Goal: Task Accomplishment & Management: Manage account settings

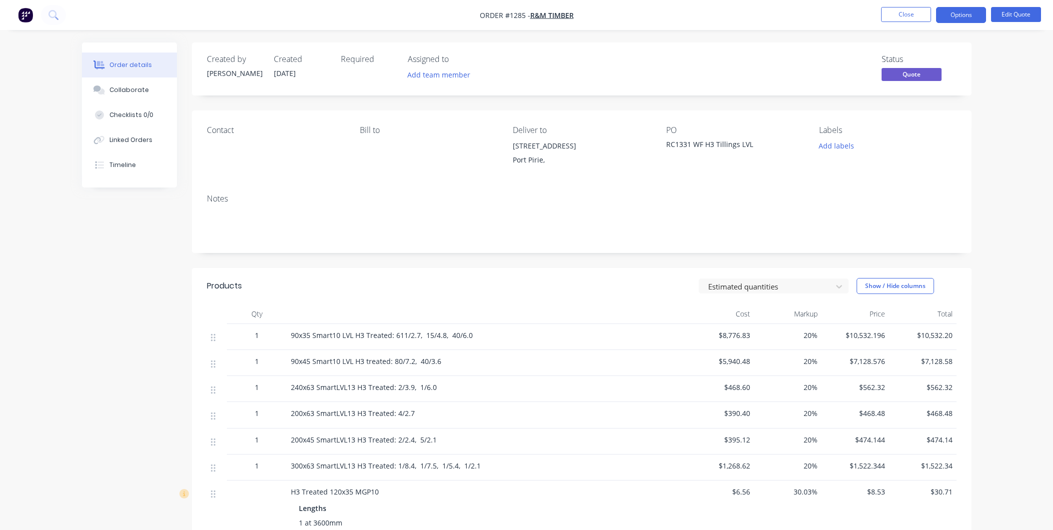
scroll to position [569, 0]
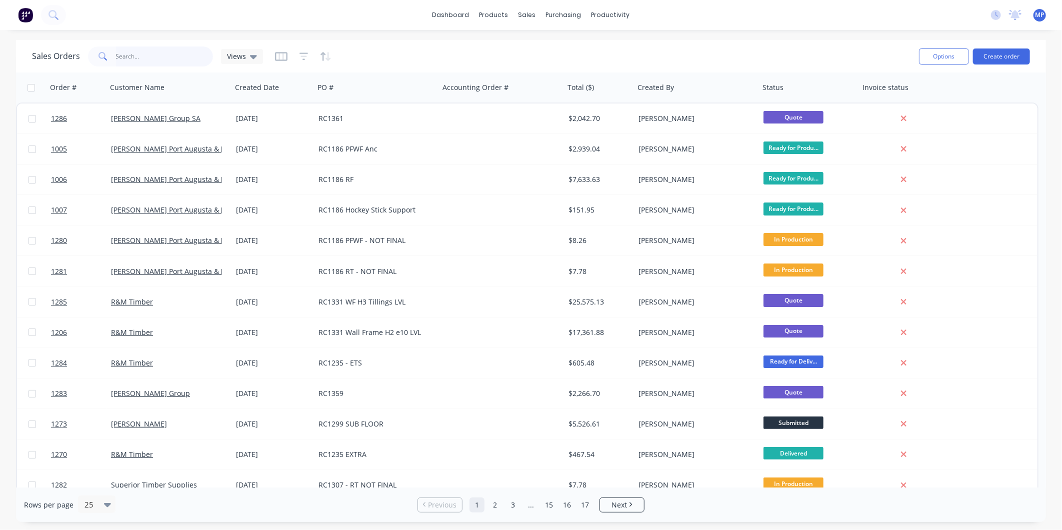
click at [171, 53] on input "text" at bounding box center [164, 56] width 97 height 20
type input "rc1087"
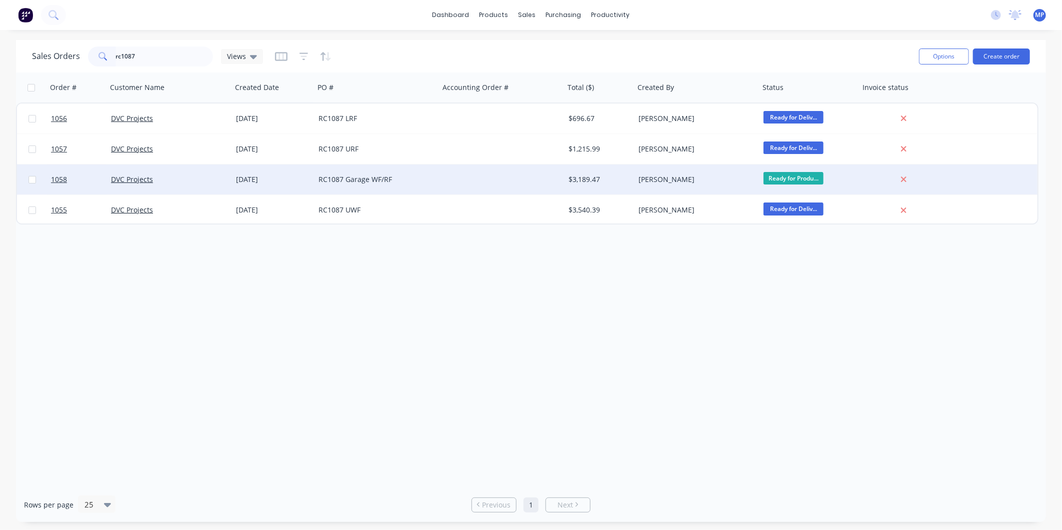
click at [398, 184] on div "RC1087 Garage WF/RF" at bounding box center [376, 179] width 125 height 30
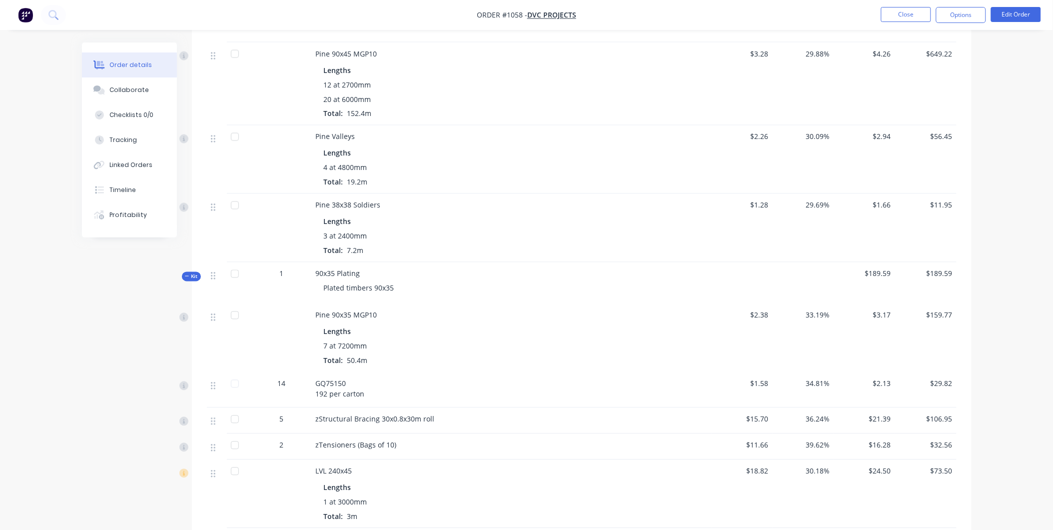
scroll to position [412, 0]
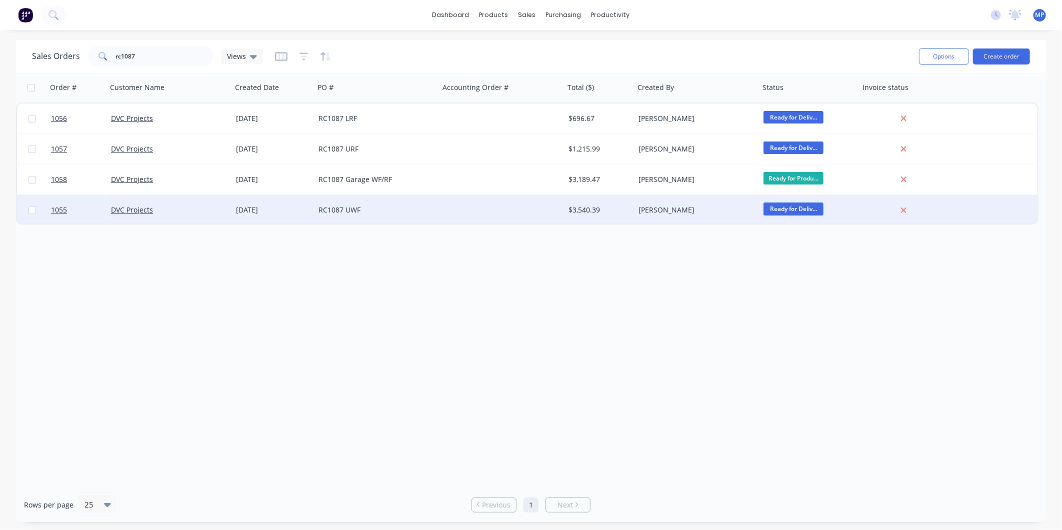
click at [400, 208] on div "RC1087 UWF" at bounding box center [373, 210] width 111 height 10
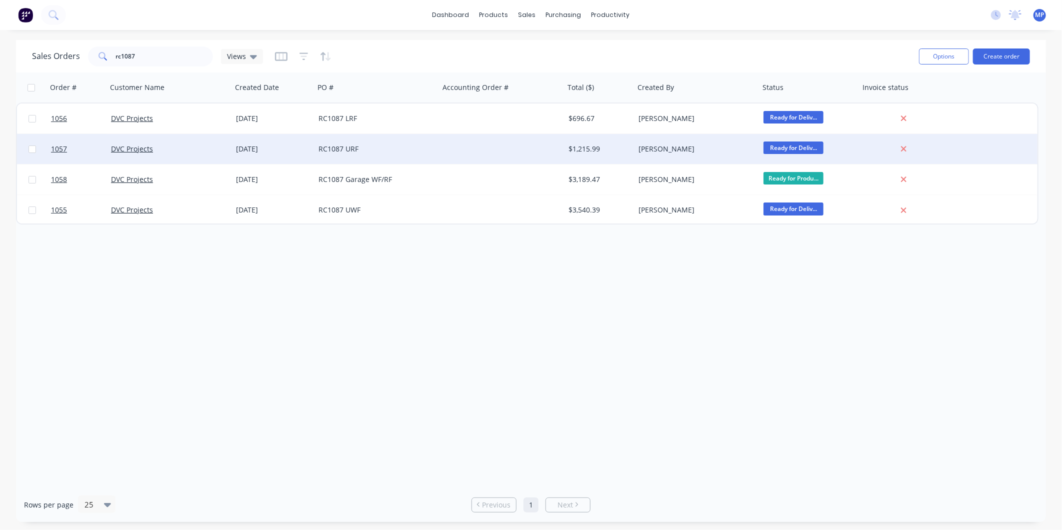
click at [364, 159] on div "RC1087 URF" at bounding box center [376, 149] width 125 height 30
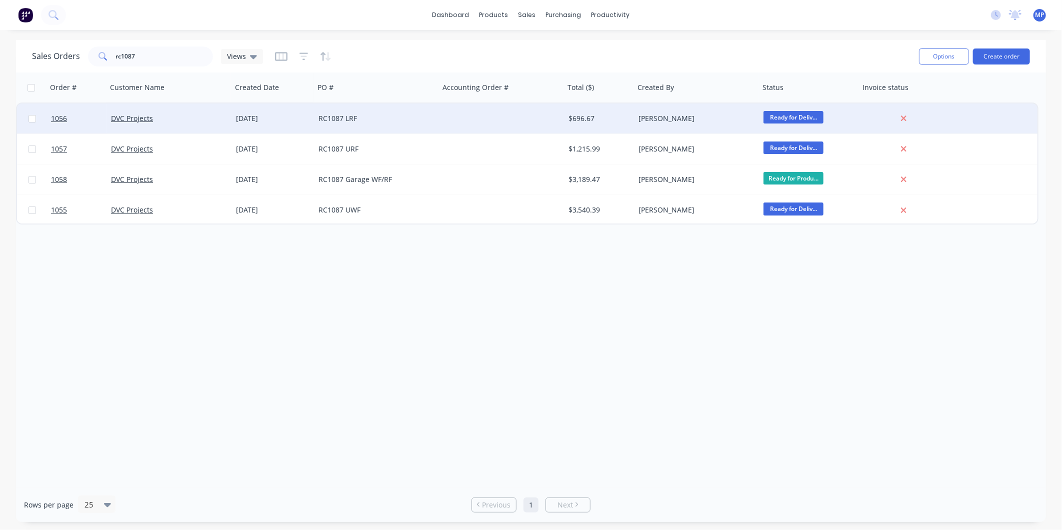
click at [375, 128] on div "RC1087 LRF" at bounding box center [376, 118] width 125 height 30
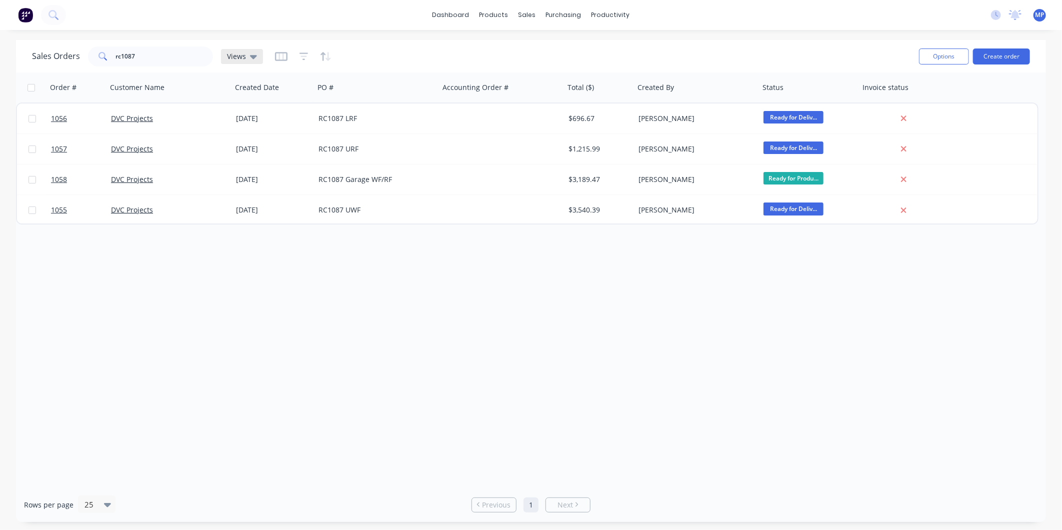
click at [250, 54] on icon at bounding box center [253, 56] width 7 height 11
click at [278, 58] on icon "button" at bounding box center [281, 56] width 12 height 10
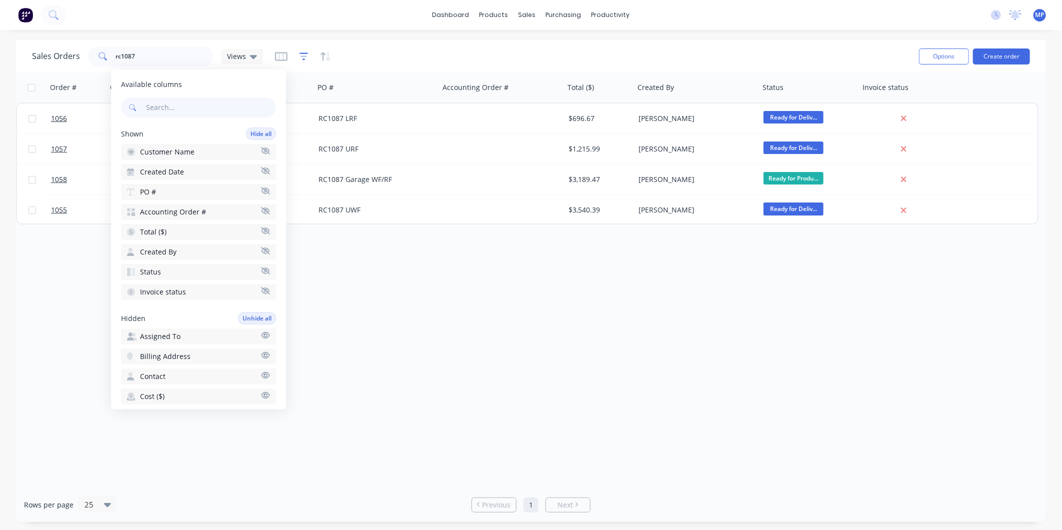
click at [300, 51] on icon "button" at bounding box center [303, 56] width 9 height 10
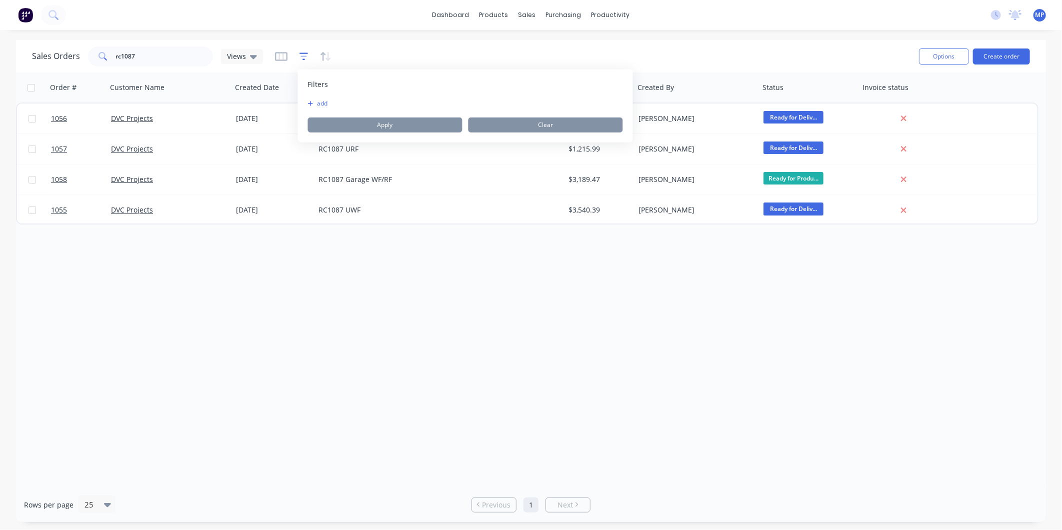
click at [300, 55] on icon "button" at bounding box center [303, 56] width 9 height 10
click at [302, 56] on icon "button" at bounding box center [303, 55] width 6 height 1
click at [318, 297] on div "Order # Customer Name Created Date PO # Accounting Order # Total ($) Created By…" at bounding box center [531, 279] width 1030 height 415
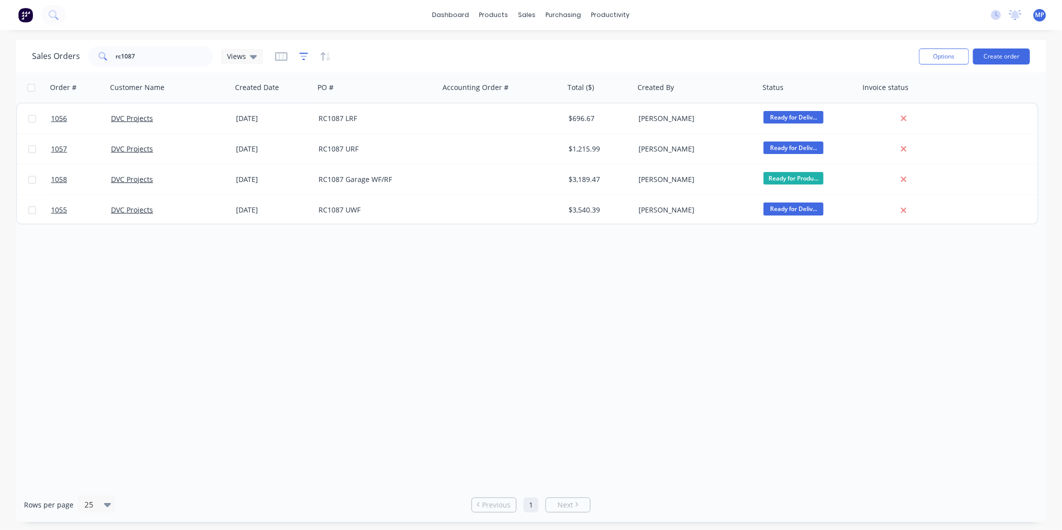
click at [305, 52] on icon "button" at bounding box center [303, 56] width 9 height 10
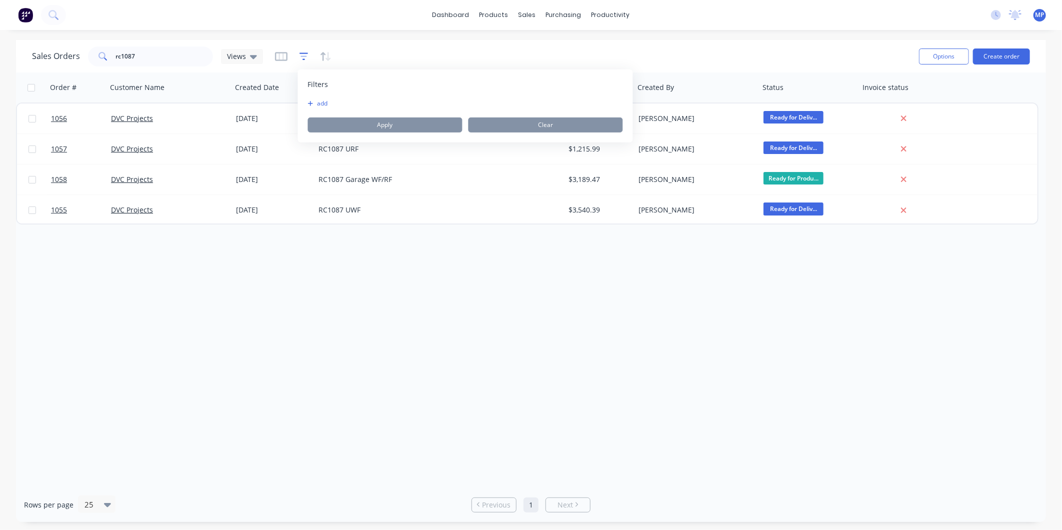
click at [301, 53] on icon "button" at bounding box center [303, 56] width 9 height 10
click at [710, 57] on div "Sales Orders rc1087 Views" at bounding box center [471, 56] width 879 height 24
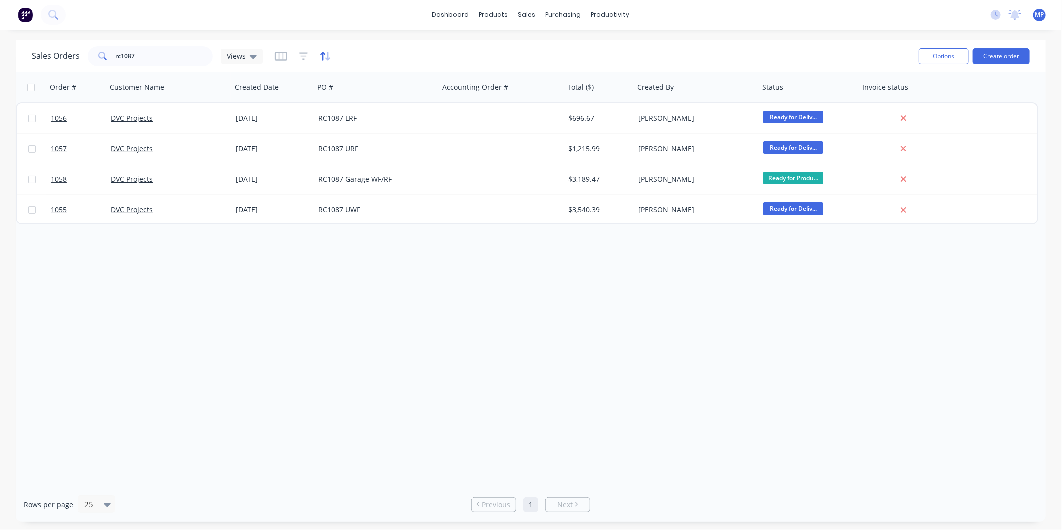
click at [324, 53] on icon "button" at bounding box center [325, 56] width 11 height 10
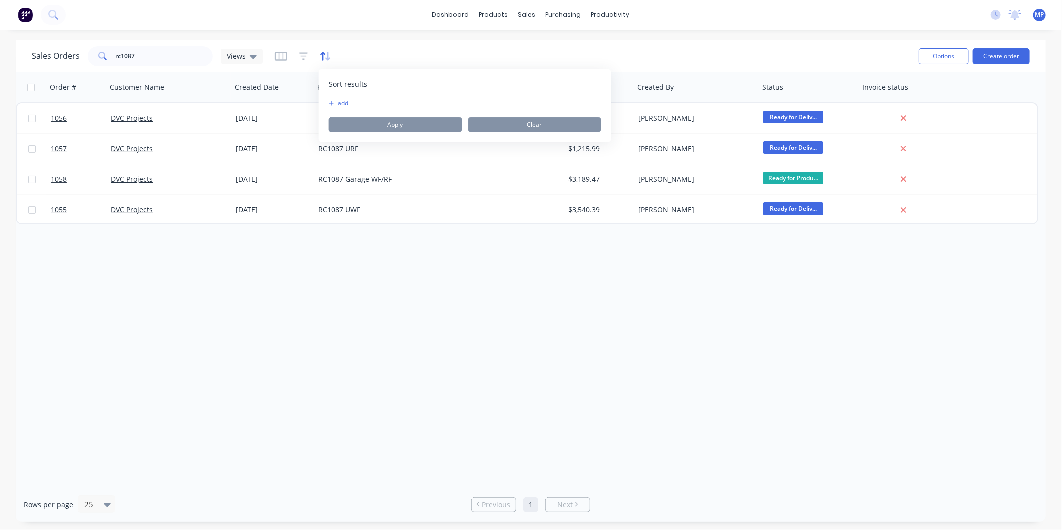
click at [324, 53] on icon "button" at bounding box center [325, 56] width 11 height 10
click at [288, 318] on div "Order # Customer Name Created Date PO # Accounting Order # Total ($) Created By…" at bounding box center [531, 279] width 1030 height 415
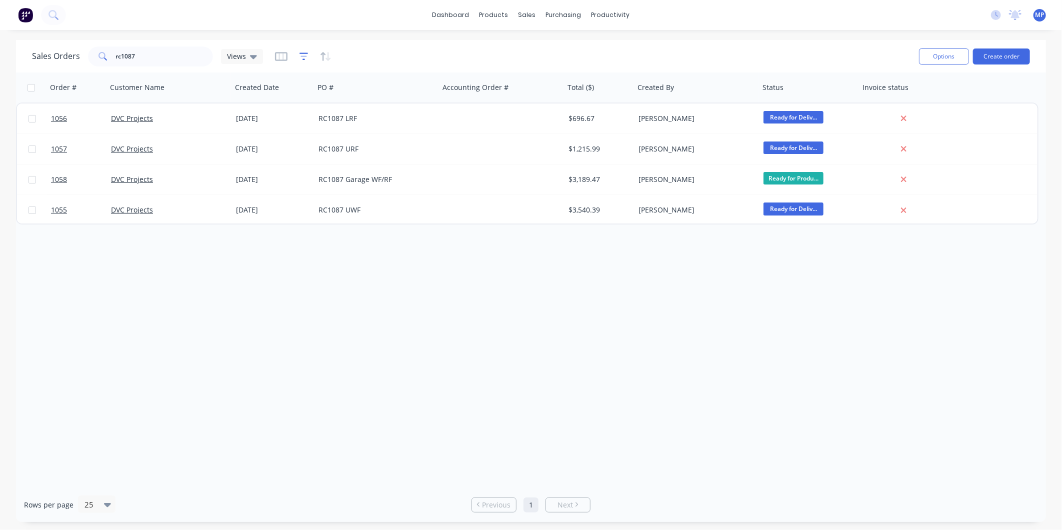
click at [305, 56] on icon "button" at bounding box center [303, 55] width 6 height 1
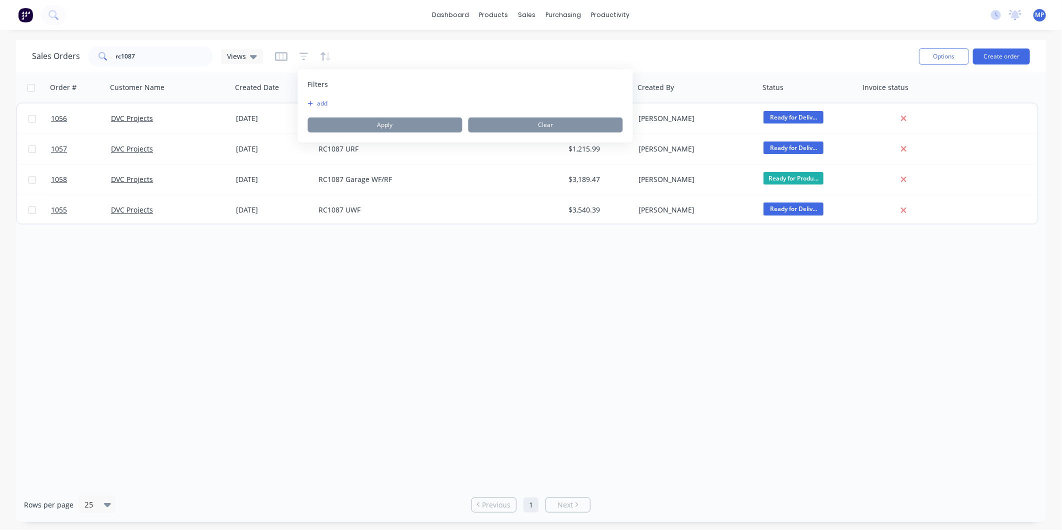
click at [316, 106] on button "add" at bounding box center [320, 103] width 25 height 8
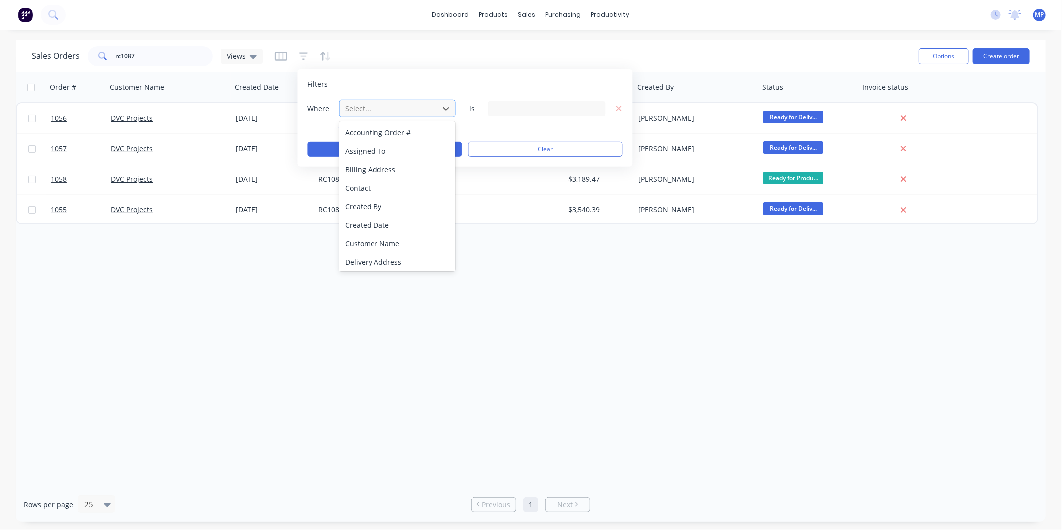
click at [418, 110] on div at bounding box center [389, 108] width 89 height 12
click at [398, 81] on div "Filters" at bounding box center [465, 84] width 315 height 10
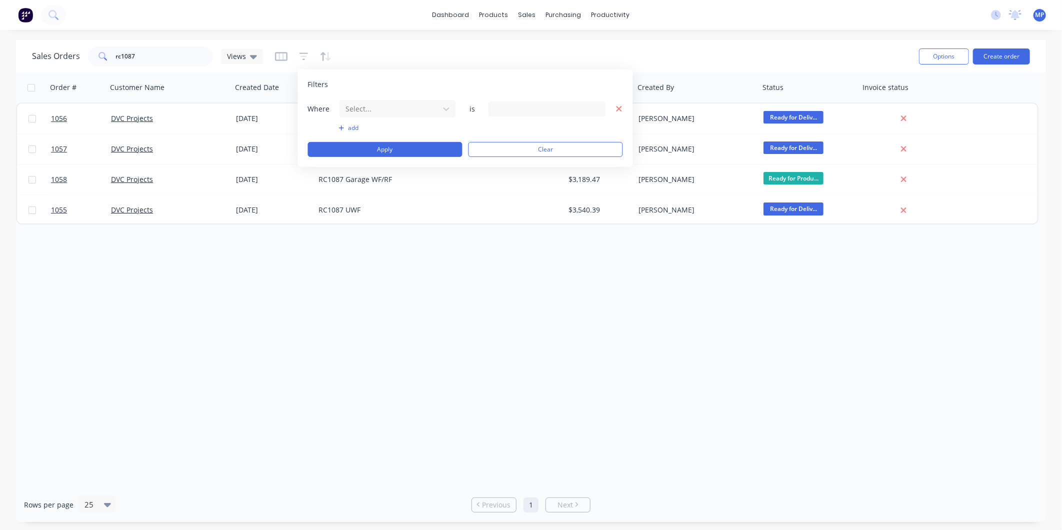
click at [616, 110] on icon "button" at bounding box center [618, 108] width 5 height 5
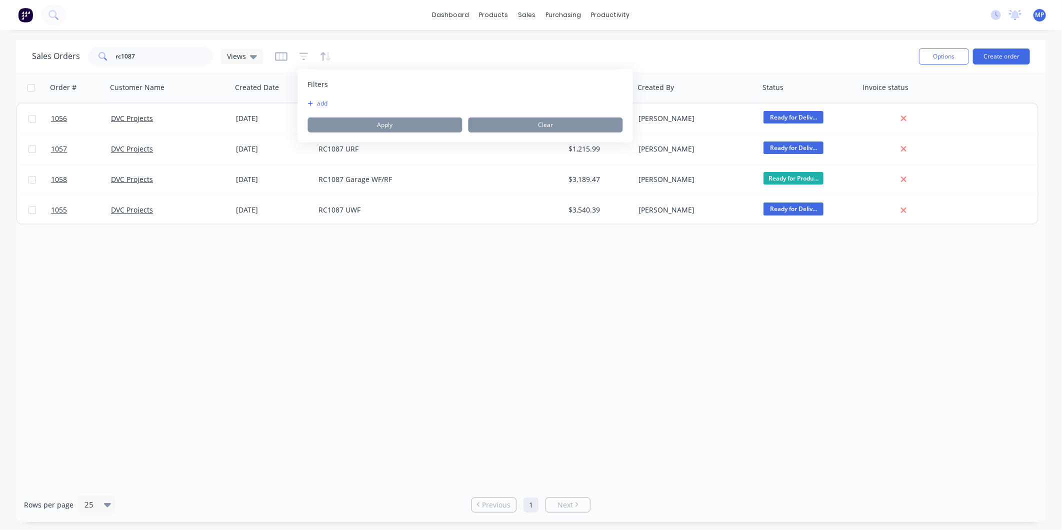
click at [332, 265] on div "Order # Customer Name Created Date PO # Accounting Order # Total ($) Created By…" at bounding box center [531, 279] width 1030 height 415
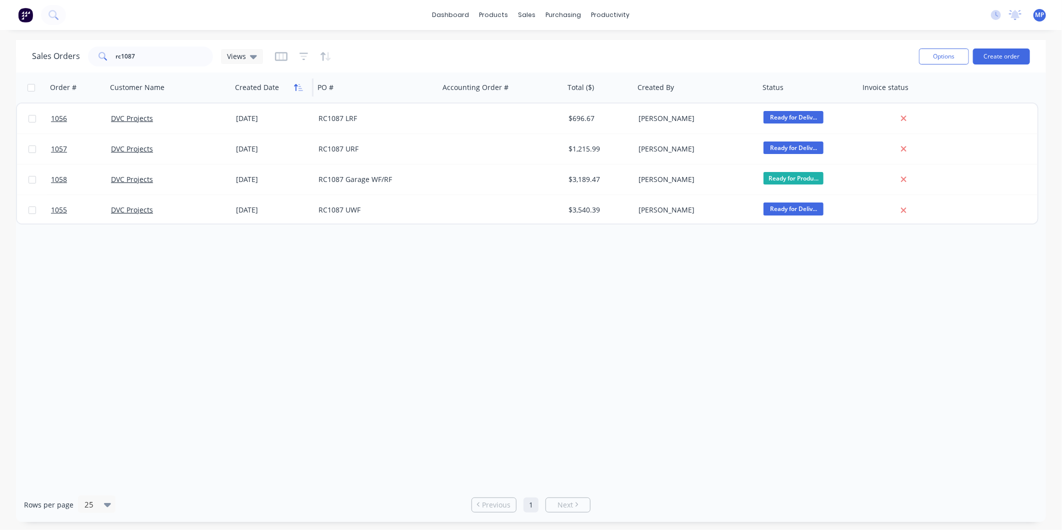
click at [297, 86] on icon "button" at bounding box center [298, 87] width 9 height 8
click at [462, 52] on button "Reset" at bounding box center [462, 56] width 24 height 14
click at [255, 58] on icon at bounding box center [253, 56] width 7 height 11
click at [265, 140] on button "None (Default)" at bounding box center [281, 140] width 114 height 11
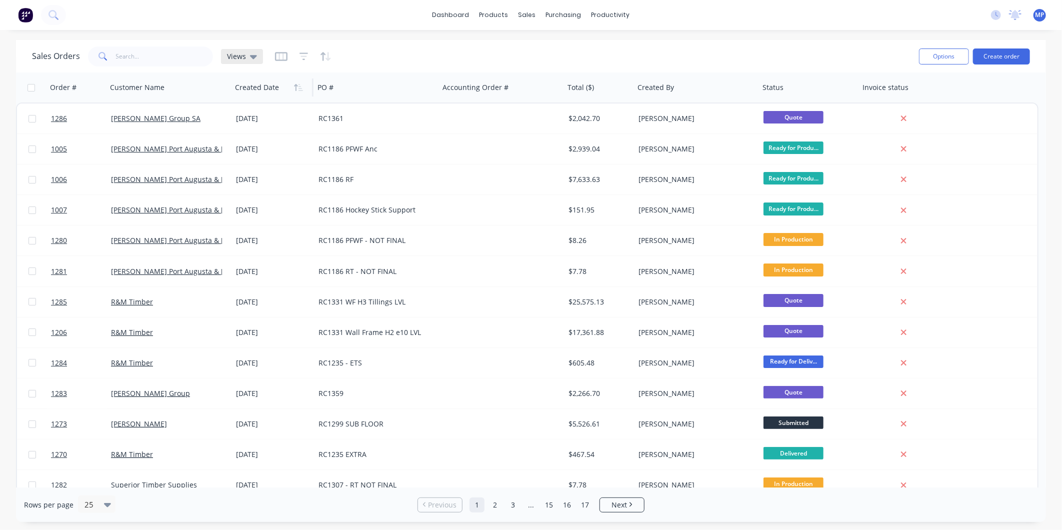
click at [240, 56] on span "Views" at bounding box center [236, 56] width 19 height 10
click at [270, 96] on input "text" at bounding box center [298, 94] width 108 height 20
click at [251, 55] on icon at bounding box center [253, 57] width 7 height 4
click at [163, 45] on div "Sales Orders rc1087 Views" at bounding box center [471, 56] width 879 height 24
click at [247, 58] on div "Views" at bounding box center [242, 56] width 30 height 9
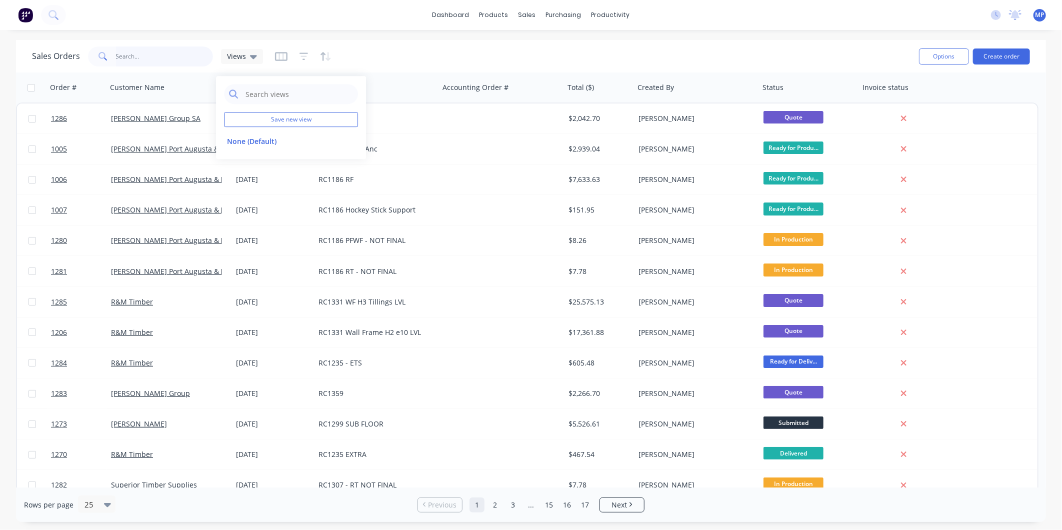
click at [143, 51] on input "rc1087" at bounding box center [164, 56] width 97 height 20
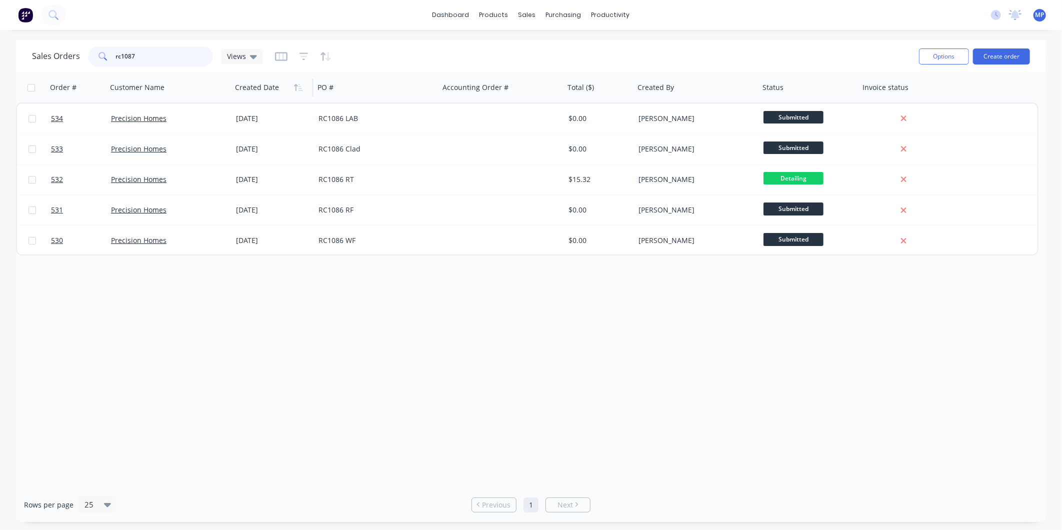
type input "rc1087"
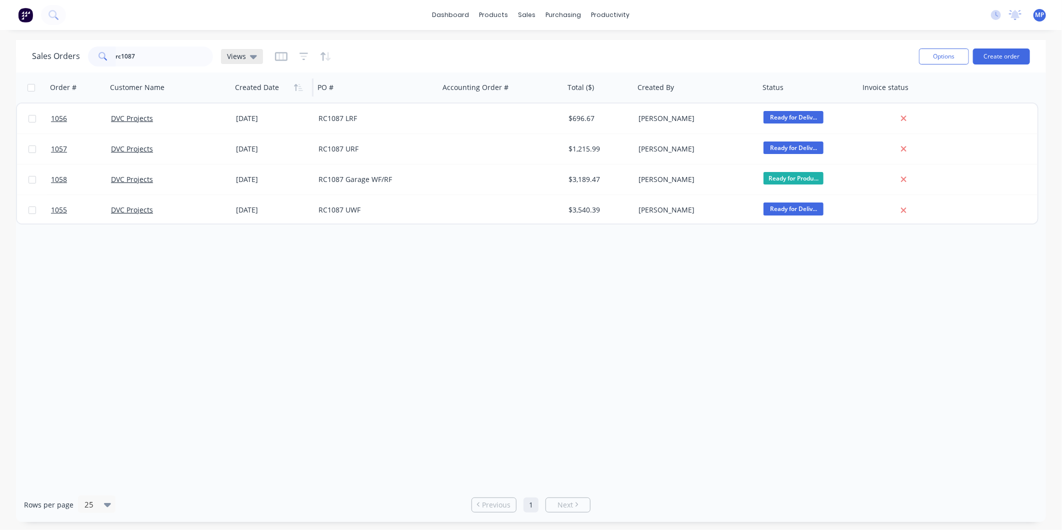
click at [250, 55] on icon at bounding box center [253, 57] width 7 height 4
click at [351, 140] on button "edit" at bounding box center [348, 141] width 13 height 10
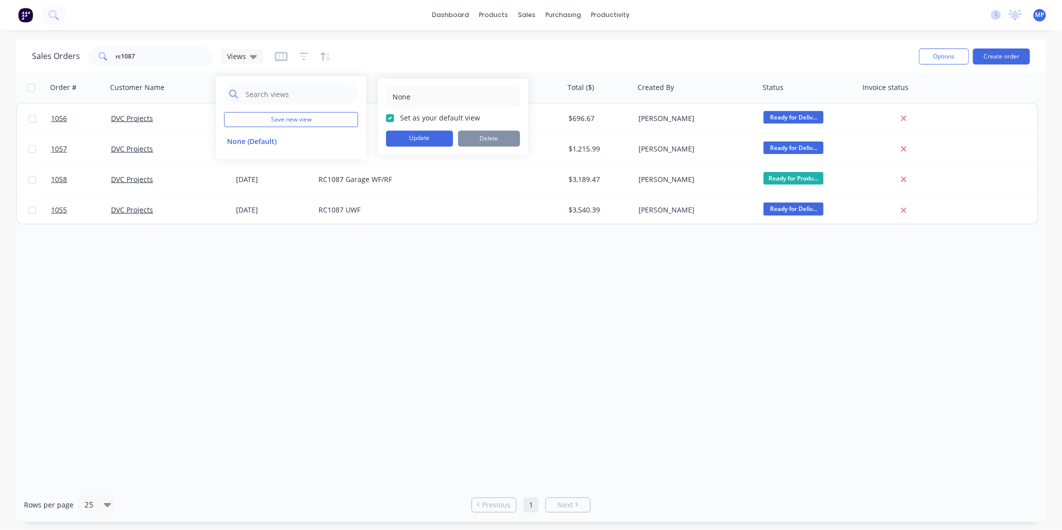
click at [420, 118] on label "Set as your default view" at bounding box center [440, 117] width 80 height 10
click at [394, 118] on input "Set as your default view" at bounding box center [390, 116] width 8 height 9
click at [420, 118] on label "Set as your default view" at bounding box center [440, 117] width 80 height 10
click at [394, 118] on input "Set as your default view" at bounding box center [390, 116] width 8 height 9
checkbox input "true"
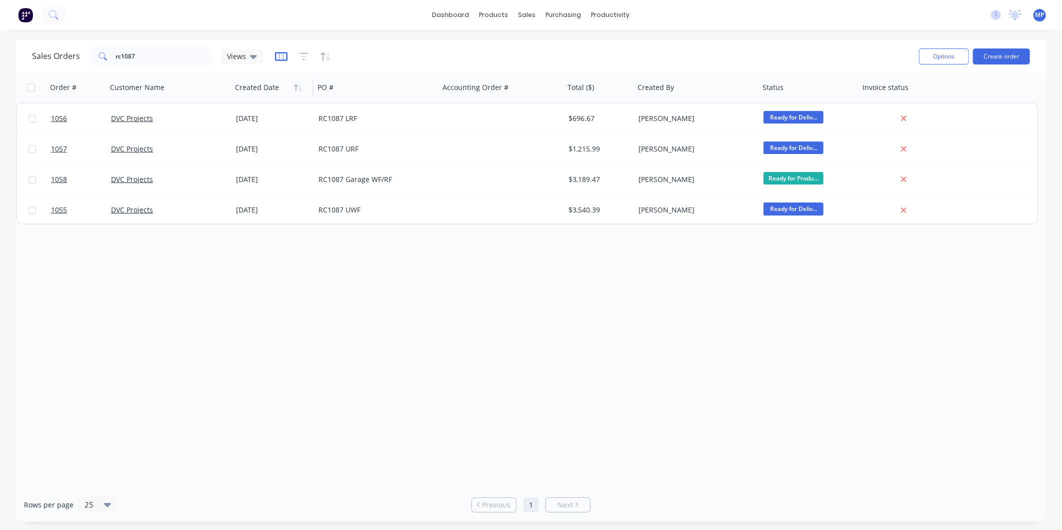
click at [279, 52] on icon "button" at bounding box center [281, 56] width 12 height 9
click at [554, 297] on div "Order # Customer Name Created Date PO # Accounting Order # Total ($) Created By…" at bounding box center [531, 279] width 1030 height 415
